Goal: Navigation & Orientation: Find specific page/section

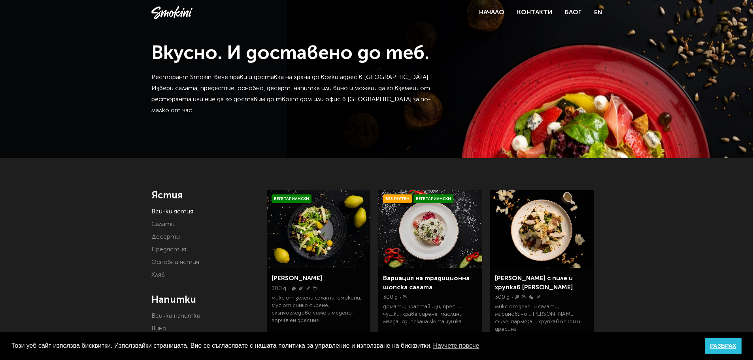
click at [724, 345] on link "РАЗБРАХ" at bounding box center [723, 346] width 37 height 16
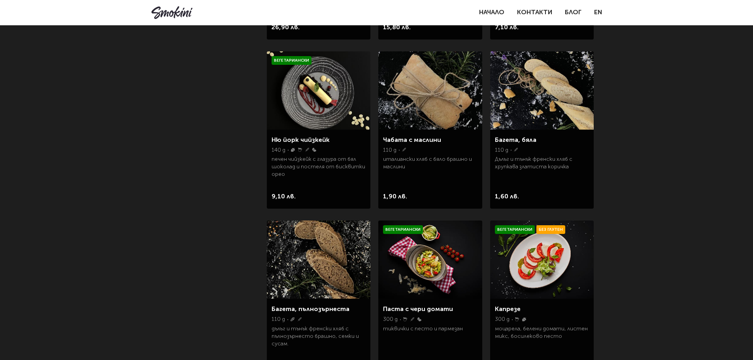
scroll to position [751, 0]
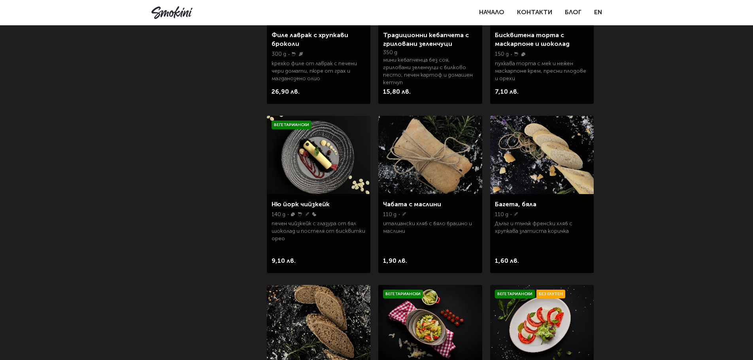
click at [318, 160] on img at bounding box center [319, 155] width 104 height 78
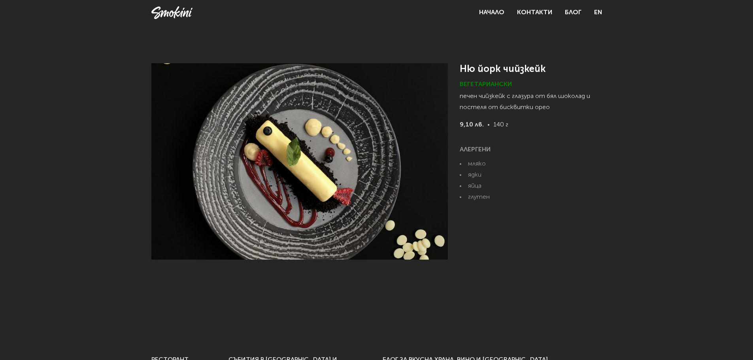
drag, startPoint x: 26, startPoint y: 0, endPoint x: 734, endPoint y: 194, distance: 733.5
click at [734, 194] on div "Ню йорк чийзкейк Вегетариански печен чийзкейк с глазура от бял шоколад и постел…" at bounding box center [376, 162] width 753 height 260
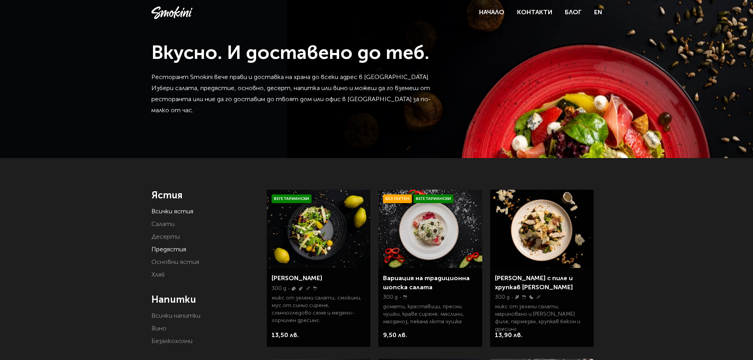
click at [173, 251] on link "Предястия" at bounding box center [168, 250] width 35 height 6
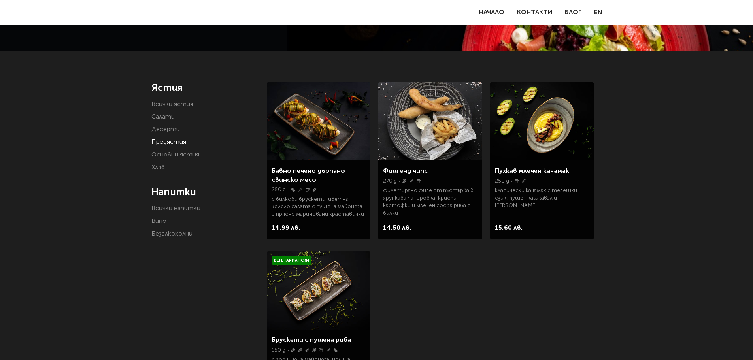
scroll to position [119, 0]
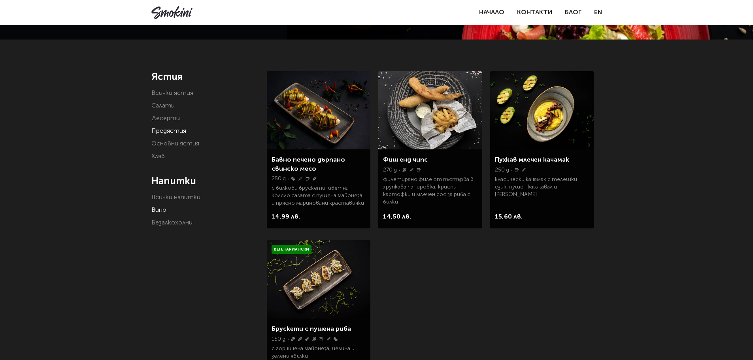
click at [157, 211] on link "Вино" at bounding box center [158, 210] width 15 height 6
